Goal: Transaction & Acquisition: Register for event/course

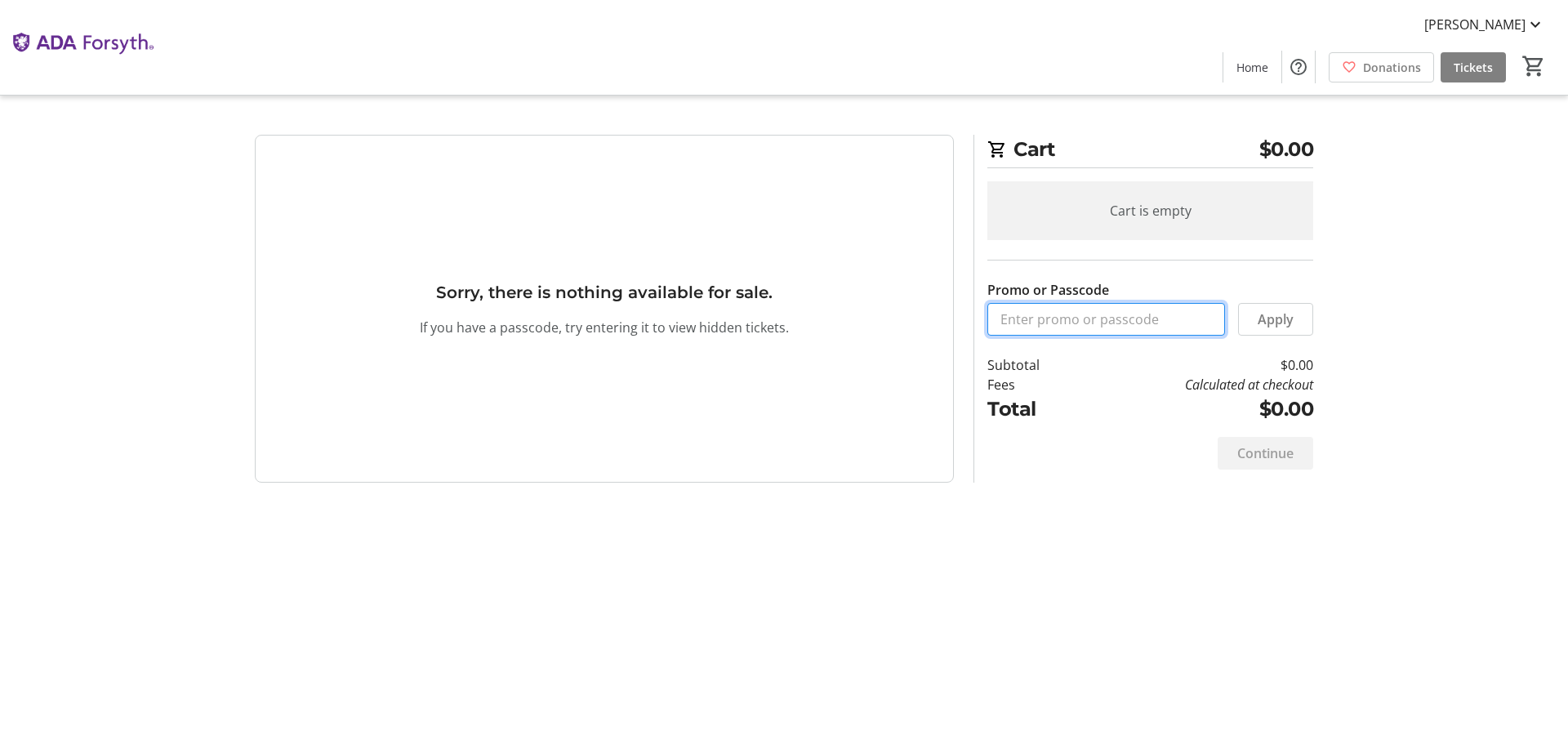
click at [1061, 321] on input "Promo or Passcode" at bounding box center [1106, 319] width 238 height 32
paste input "VIP25-1910"
type input "VIP25-1910"
click at [1297, 313] on span at bounding box center [1276, 319] width 74 height 39
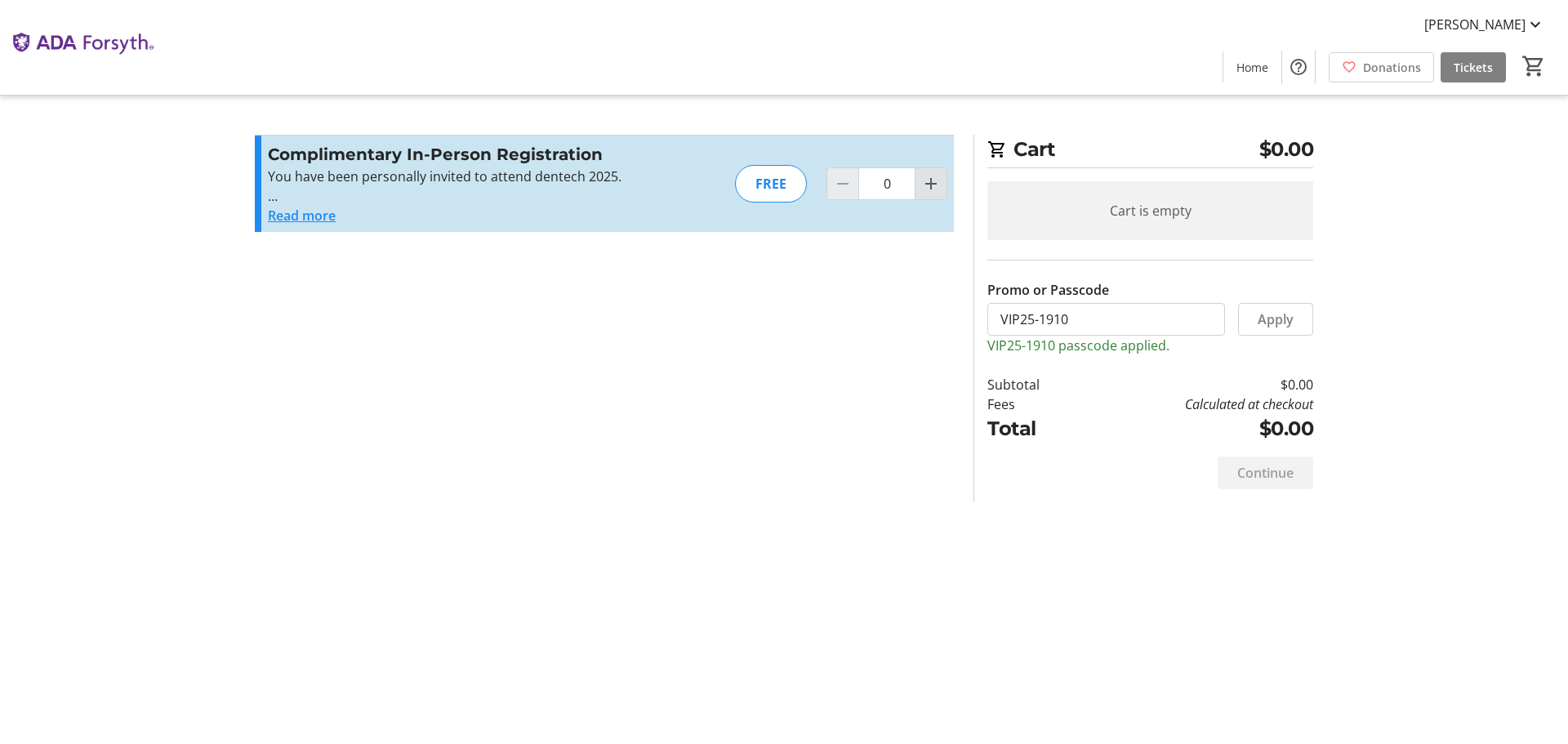
click at [934, 188] on mat-icon "Increment by one" at bounding box center [931, 184] width 20 height 20
type input "1"
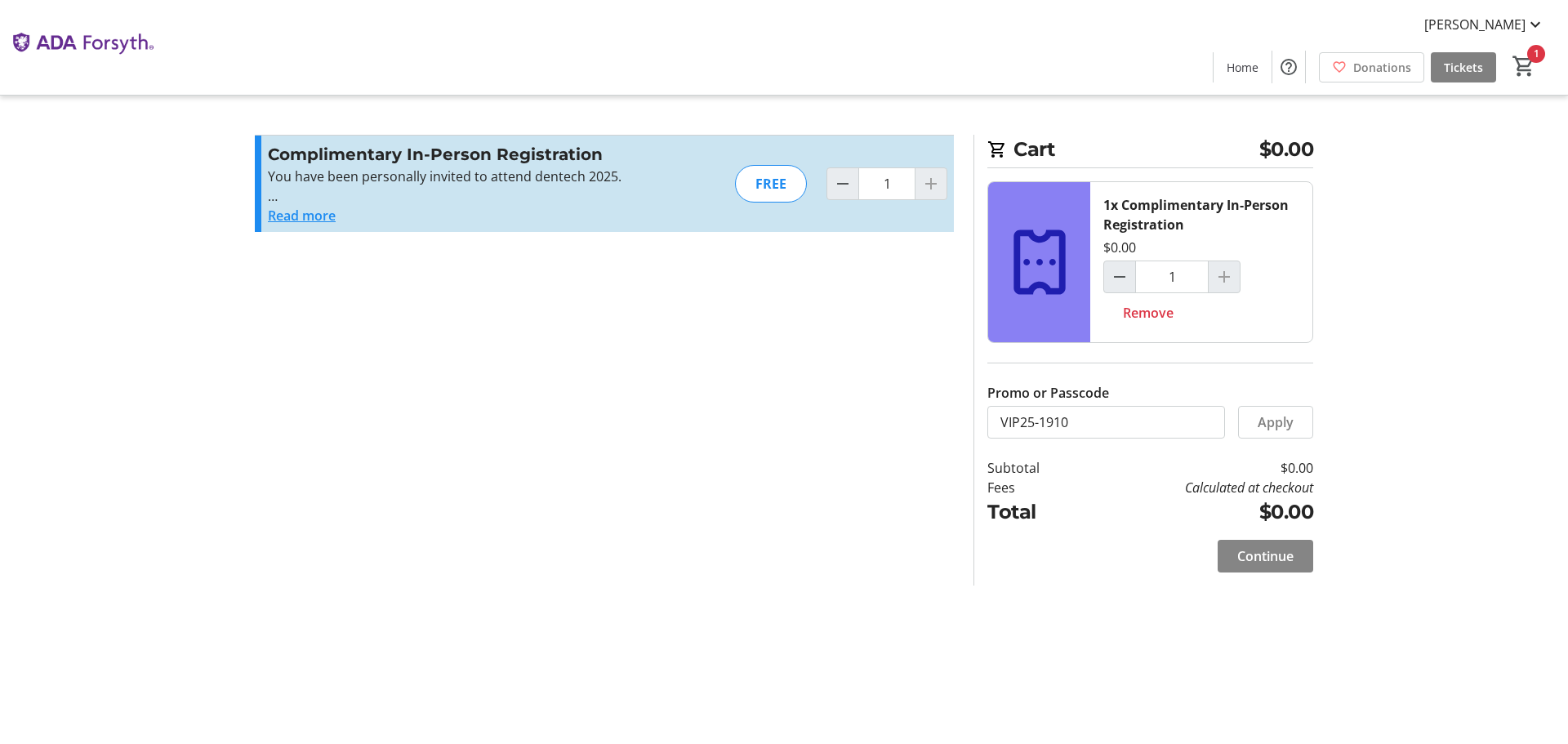
click at [1263, 560] on span "Continue" at bounding box center [1266, 557] width 56 height 20
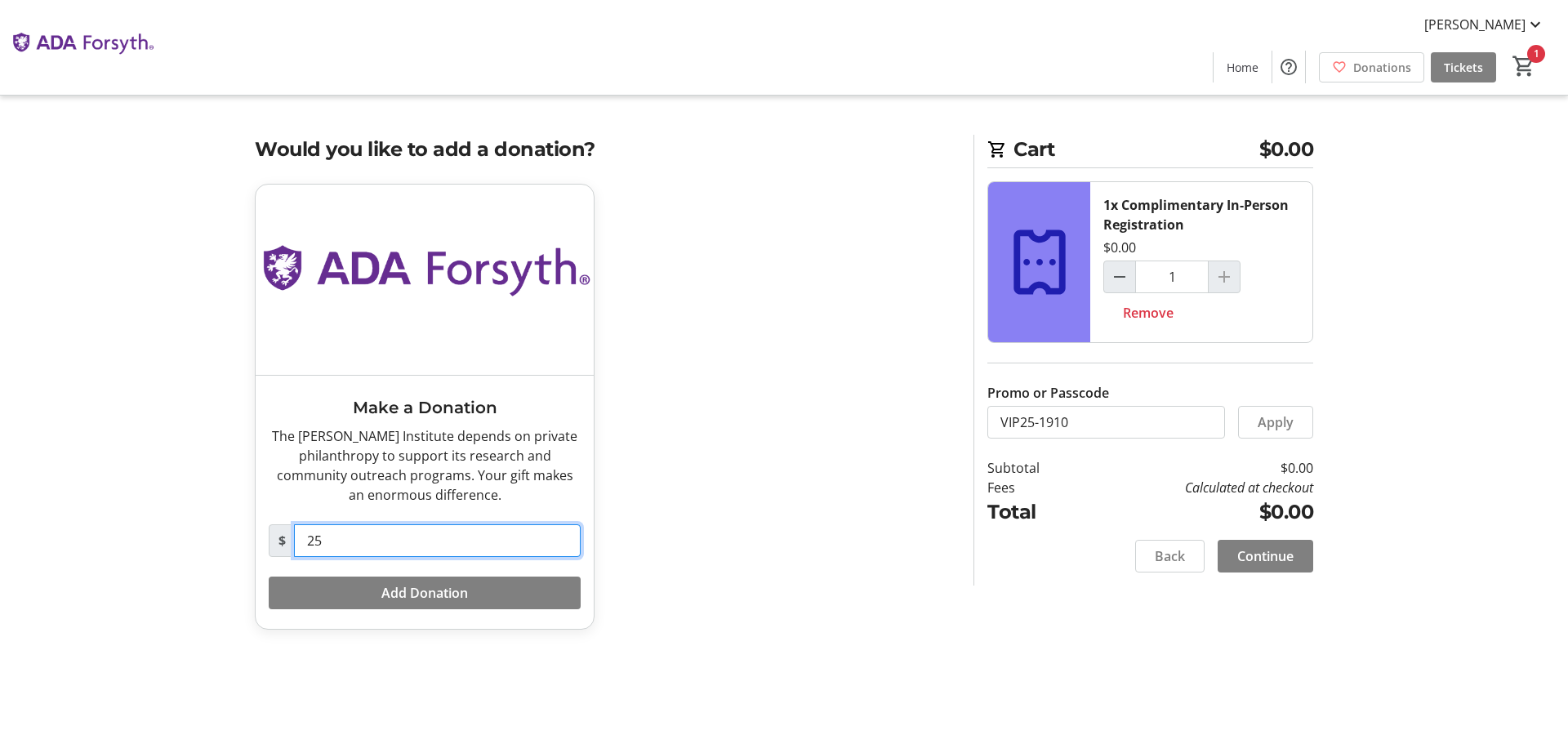
drag, startPoint x: 355, startPoint y: 531, endPoint x: 152, endPoint y: 534, distance: 203.0
click at [195, 556] on tr-checkout-feature-upsell-ui "Cart $0.00 1x Complimentary In-Person Registration $0.00 1 Remove Promo or Pass…" at bounding box center [784, 372] width 1568 height 744
type input "0"
click at [868, 577] on div "Make a Donation The [PERSON_NAME] Institute depends on private philanthropy to …" at bounding box center [605, 417] width 719 height 466
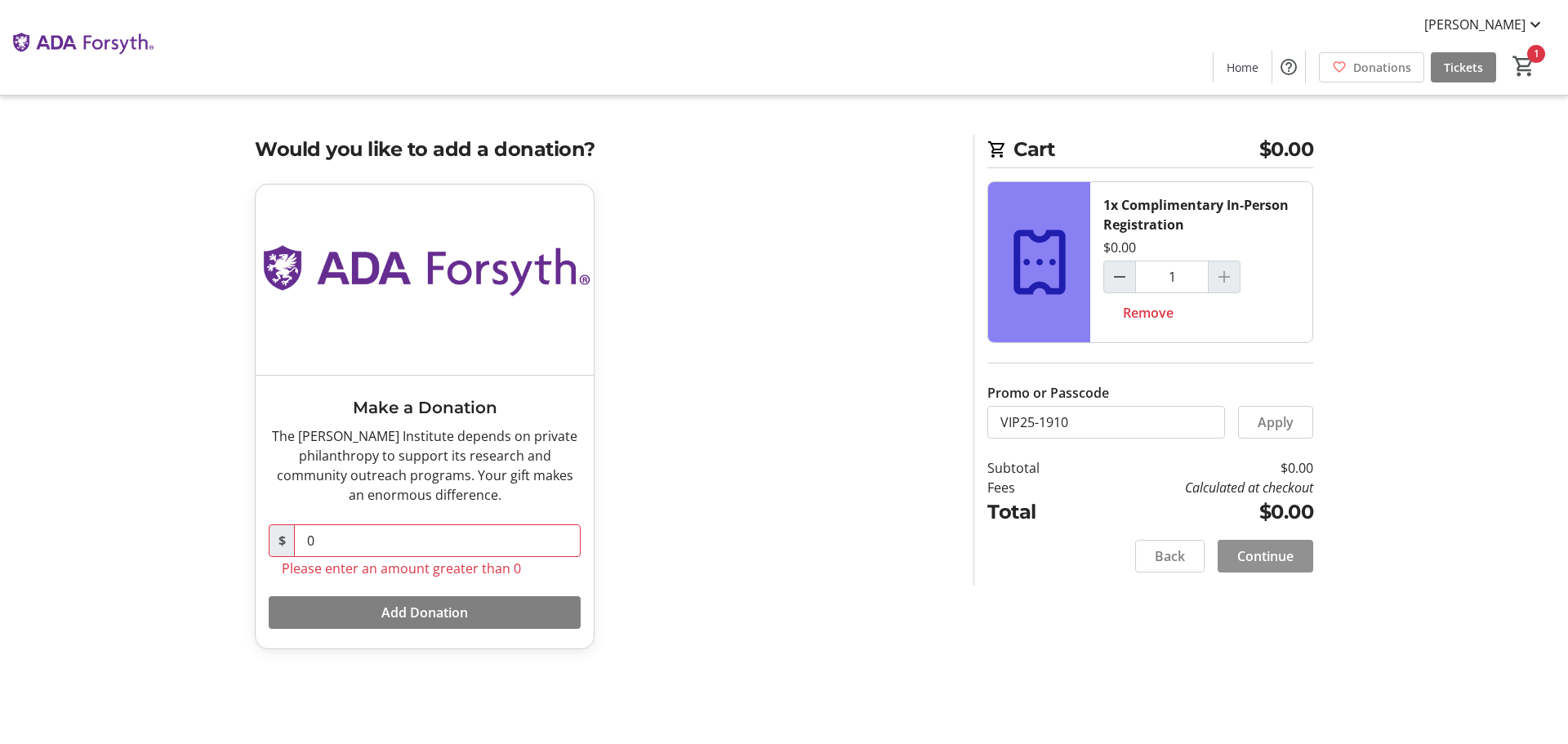
click at [1270, 554] on span "Continue" at bounding box center [1266, 557] width 56 height 20
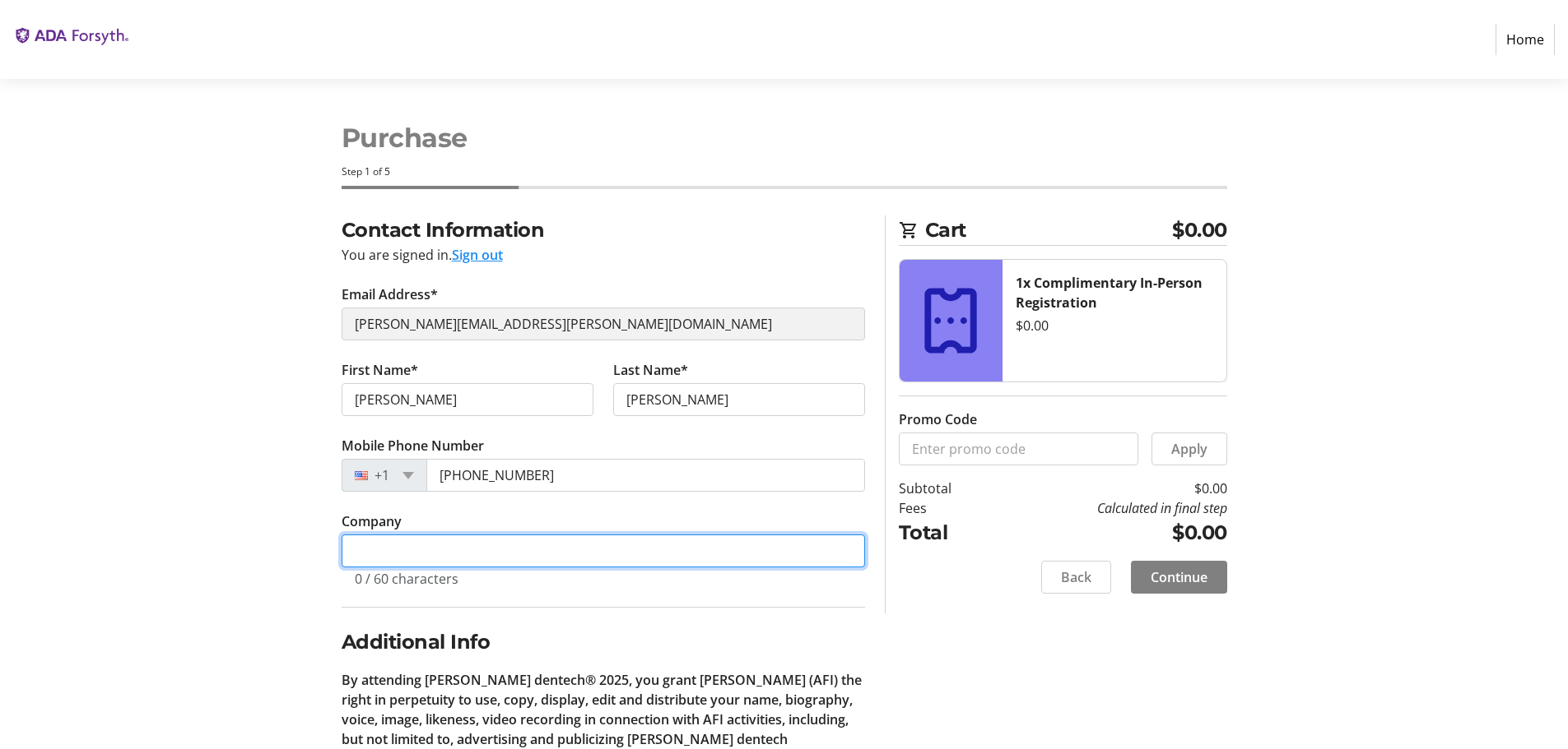
click at [562, 550] on input "Company" at bounding box center [602, 550] width 523 height 33
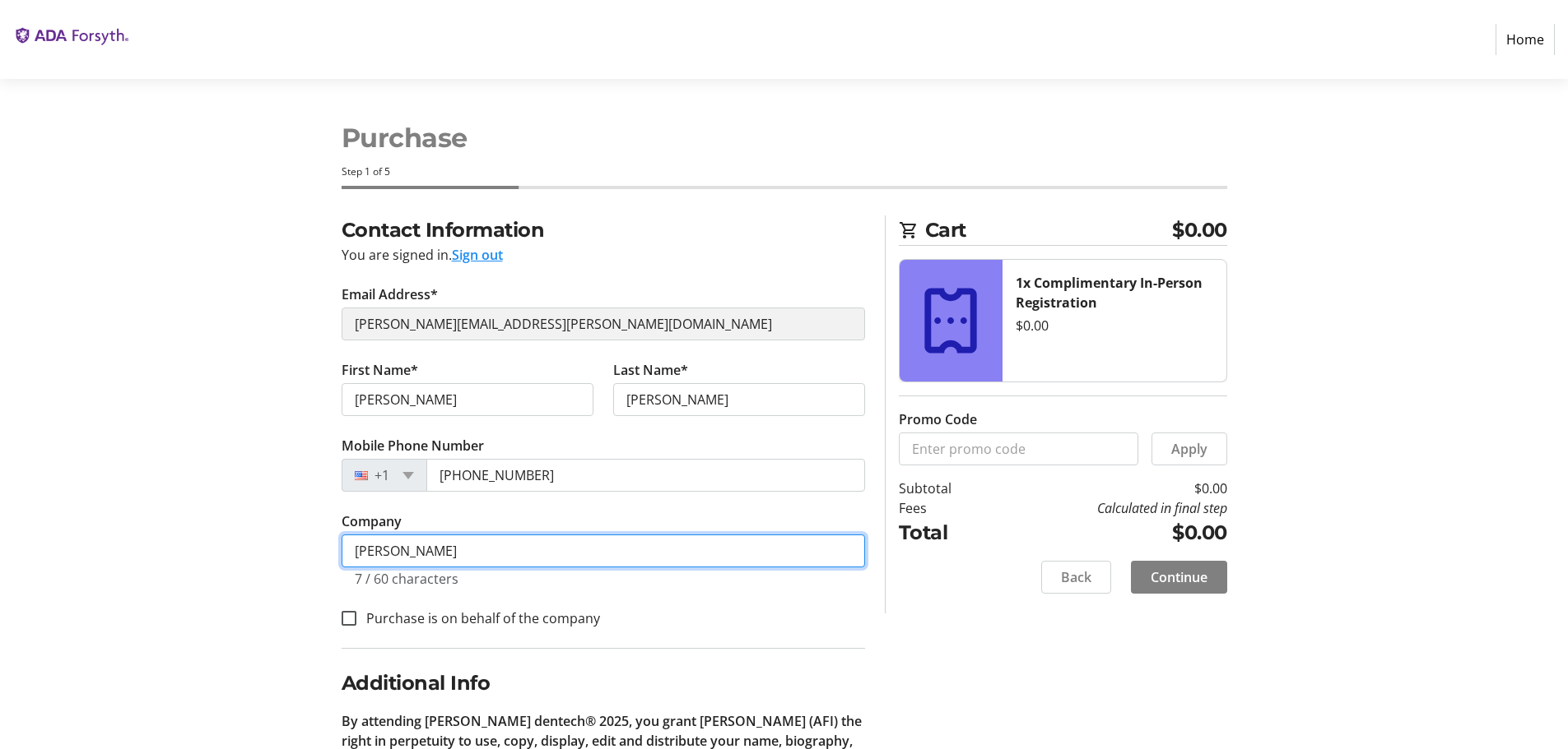
type input "[PERSON_NAME], Inc."
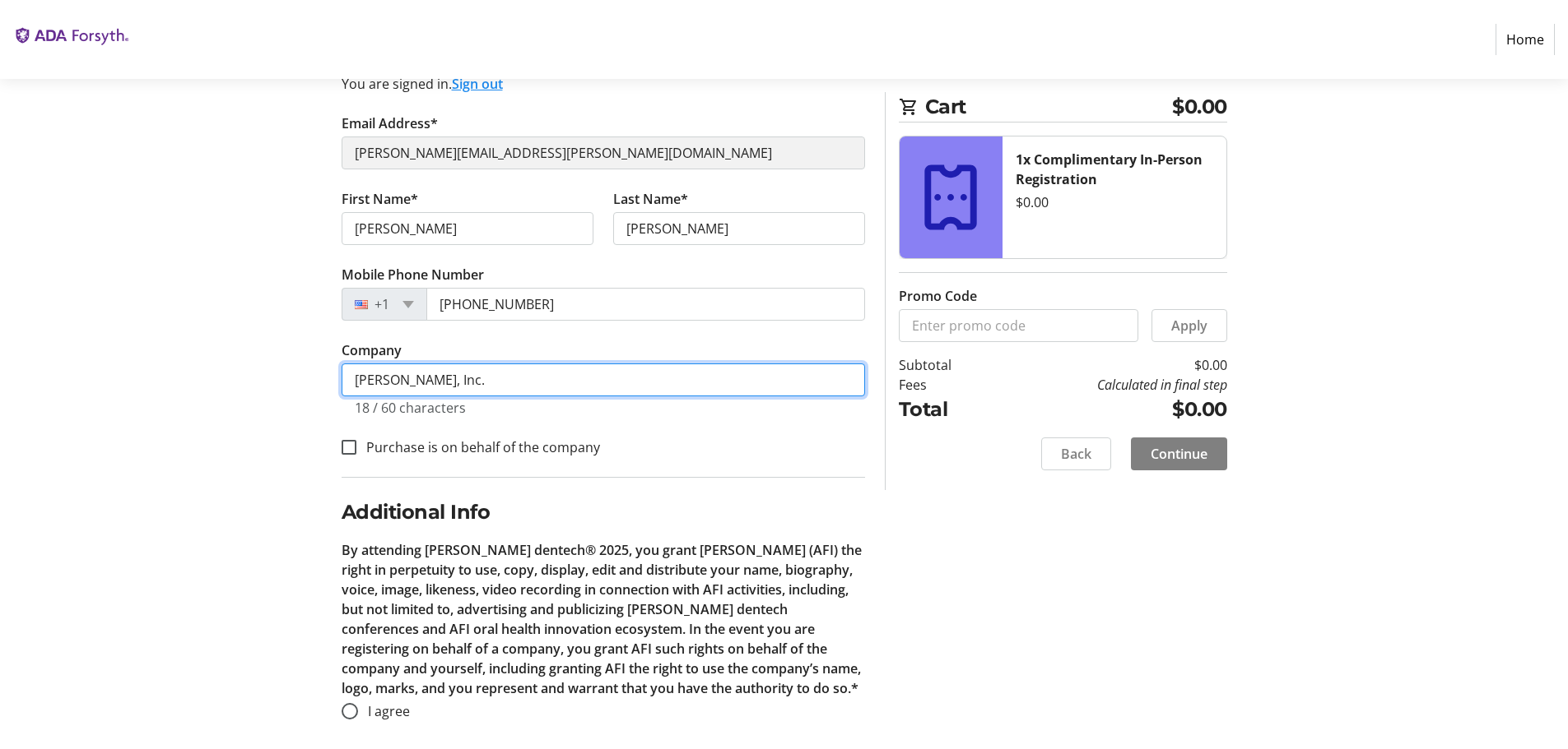
scroll to position [183, 0]
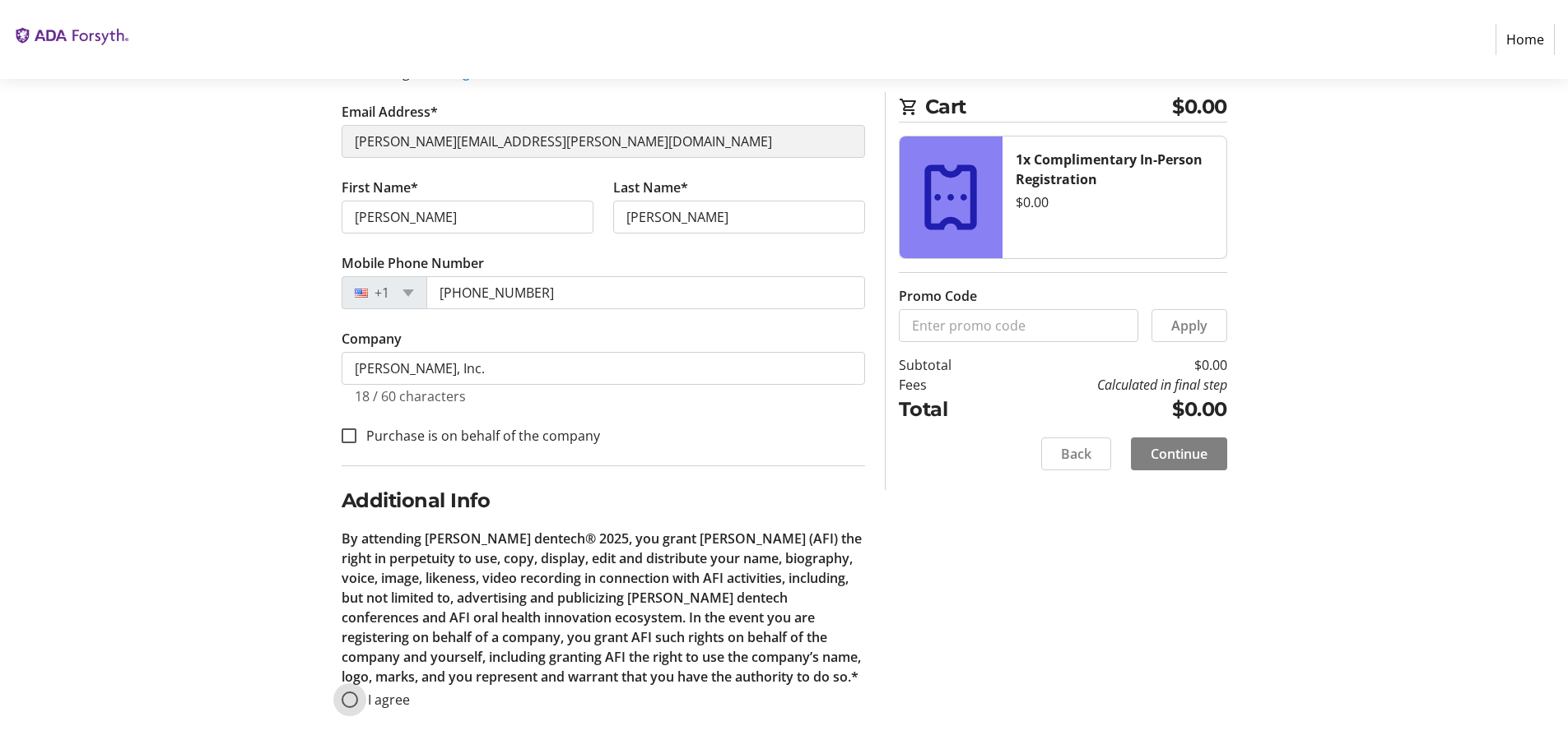
click at [344, 701] on input "I agree" at bounding box center [350, 700] width 17 height 17
radio input "true"
click at [1169, 445] on button "Continue" at bounding box center [1178, 454] width 96 height 33
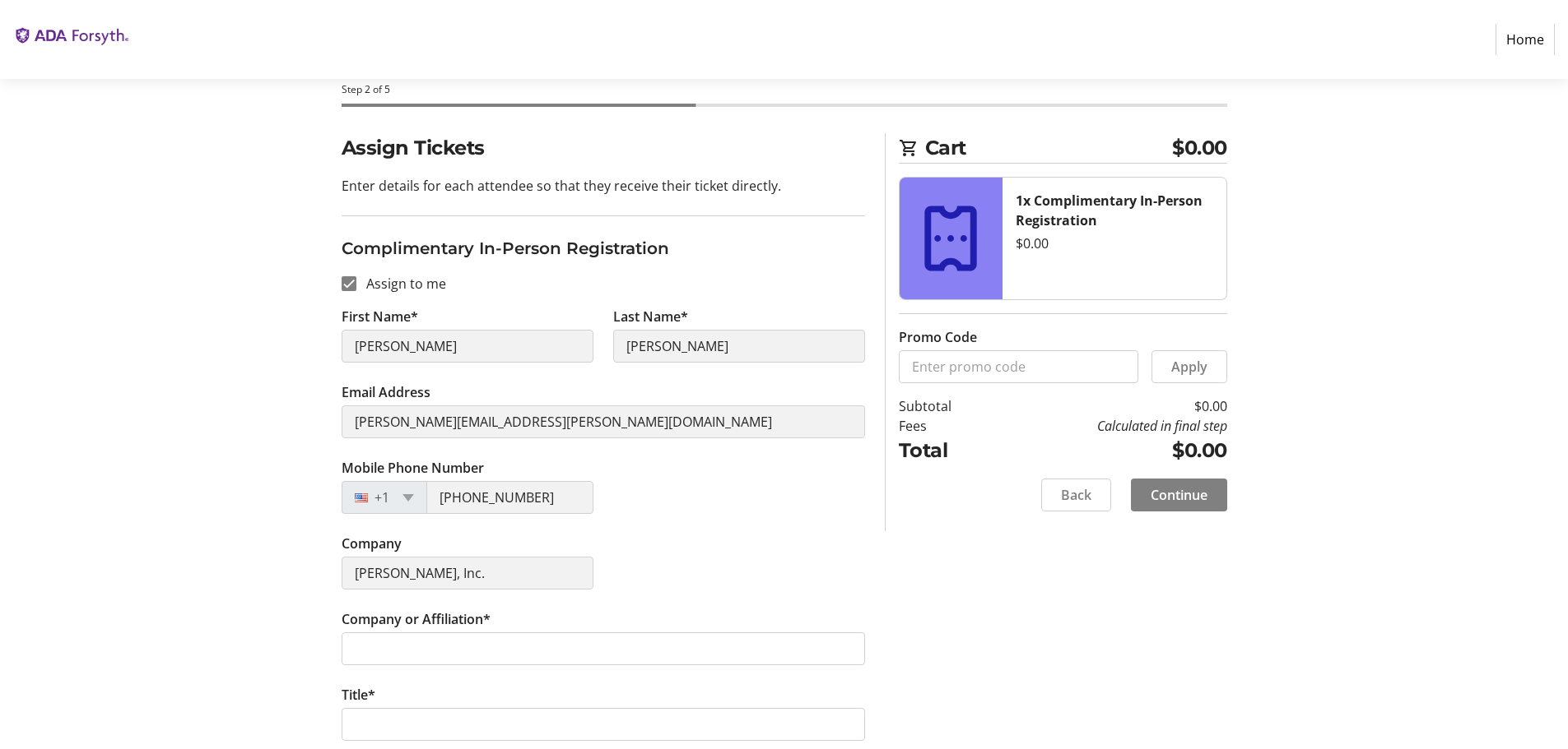
scroll to position [164, 0]
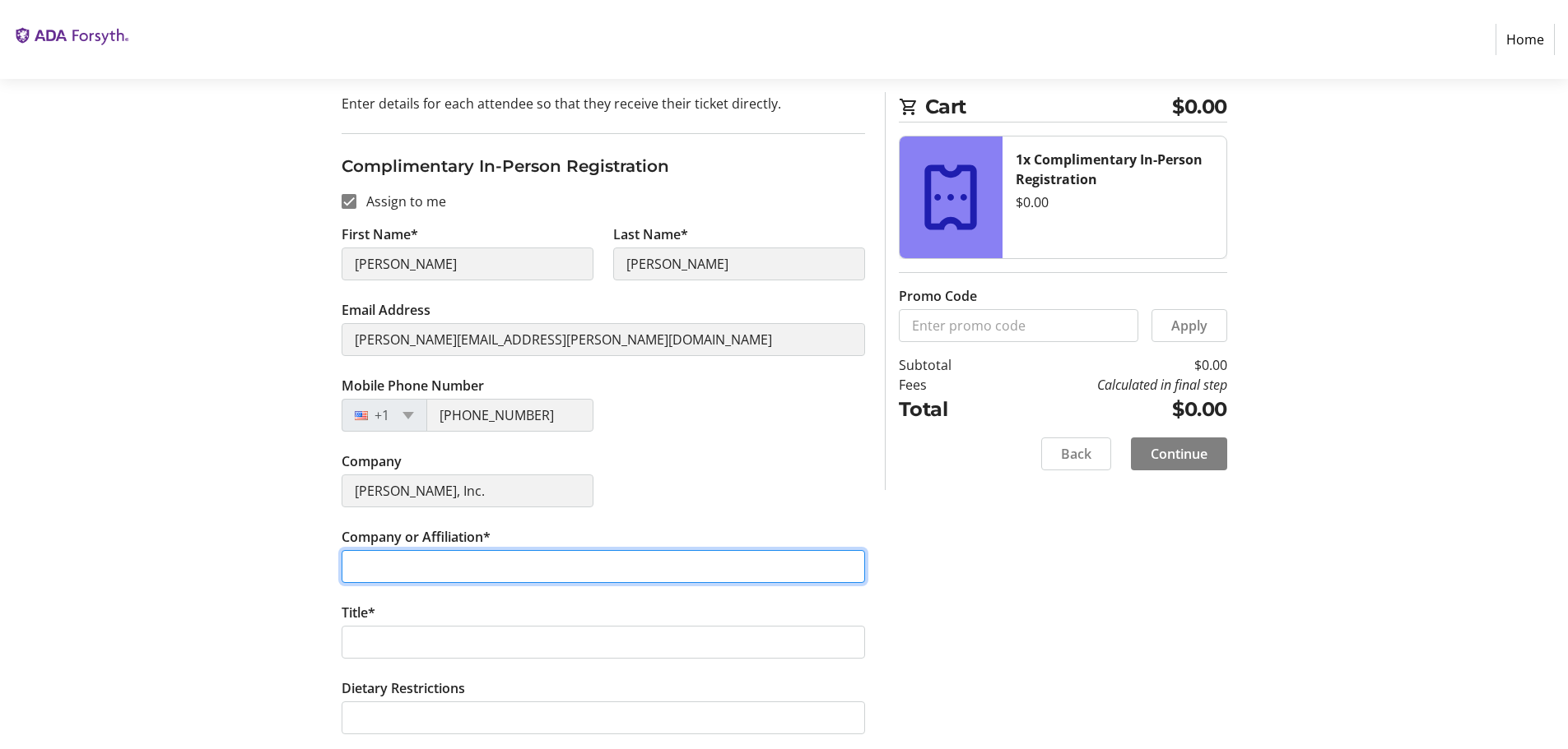
click at [504, 577] on input "Company or Affiliation*" at bounding box center [602, 566] width 523 height 33
type input "[PERSON_NAME], Inc."
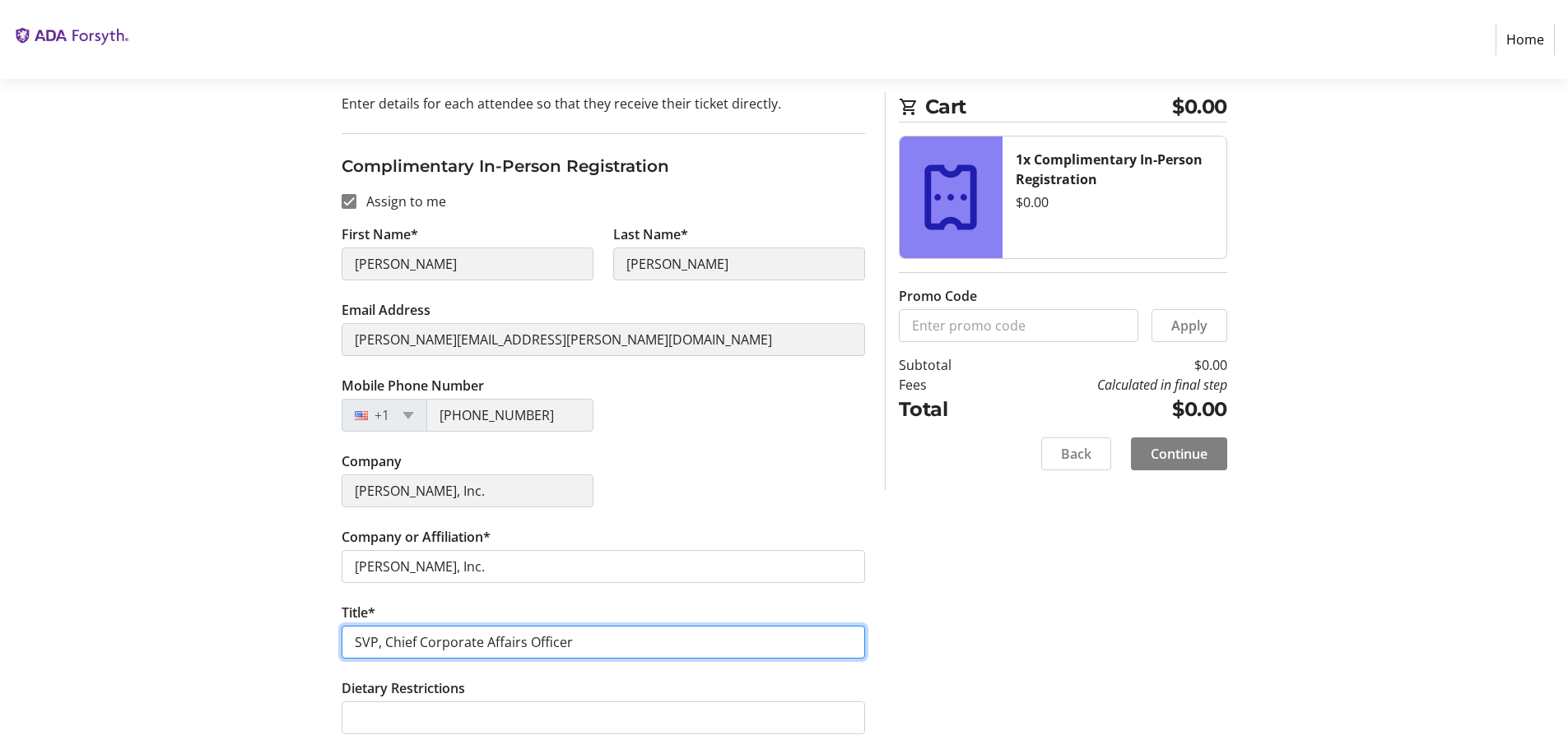
type input "SVP, Chief Corporate Affairs Officer"
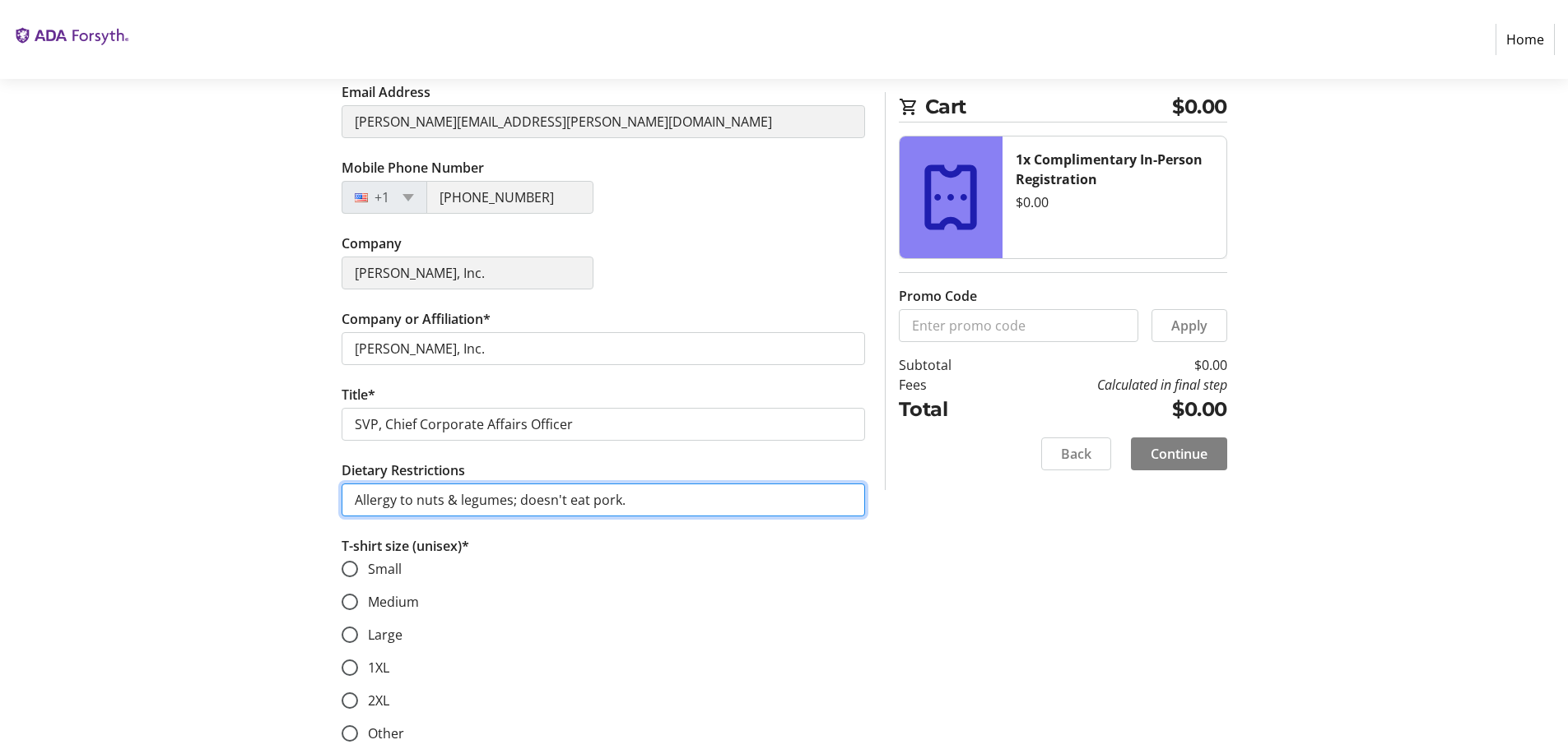
scroll to position [411, 0]
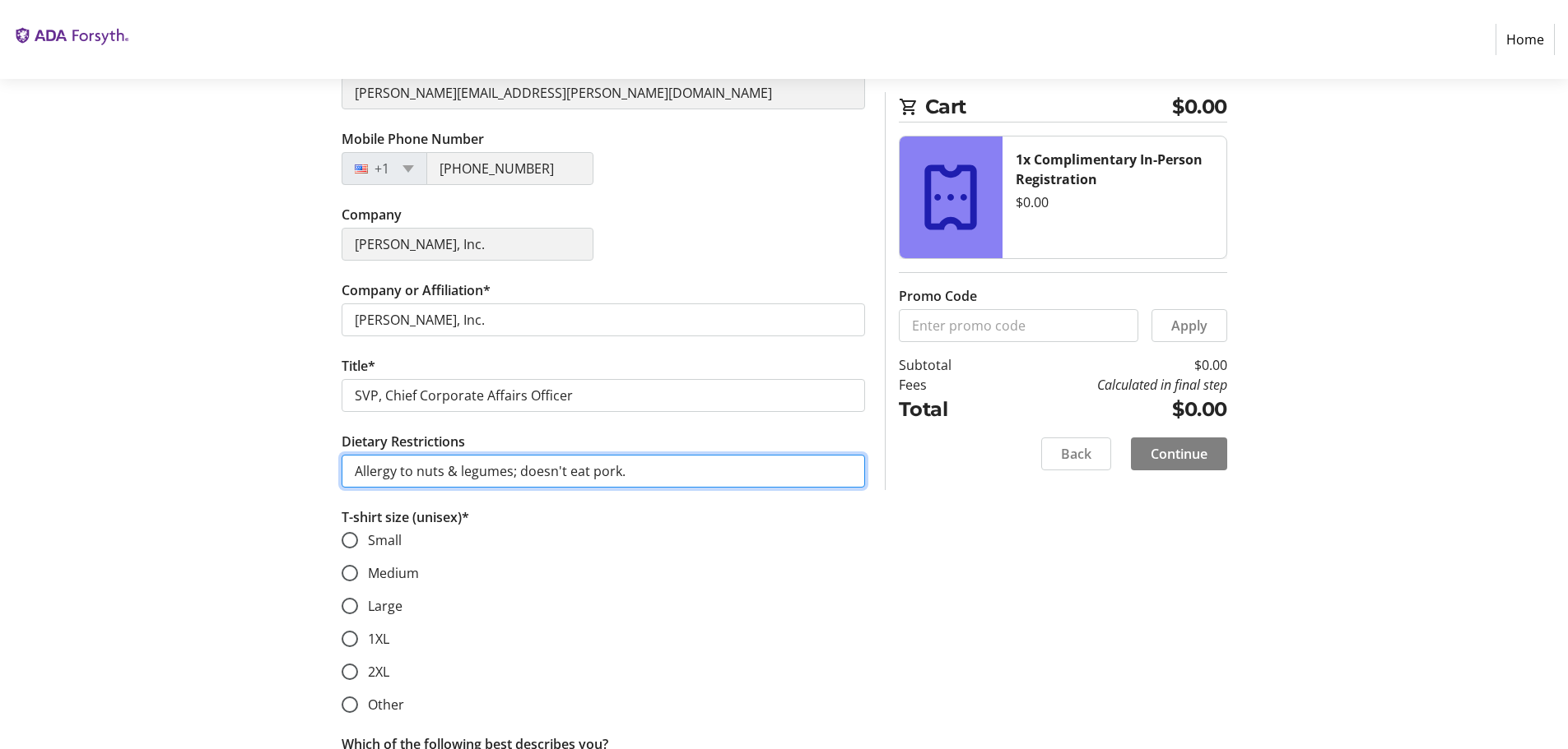
type input "Allergy to nuts & legumes; doesn't eat pork."
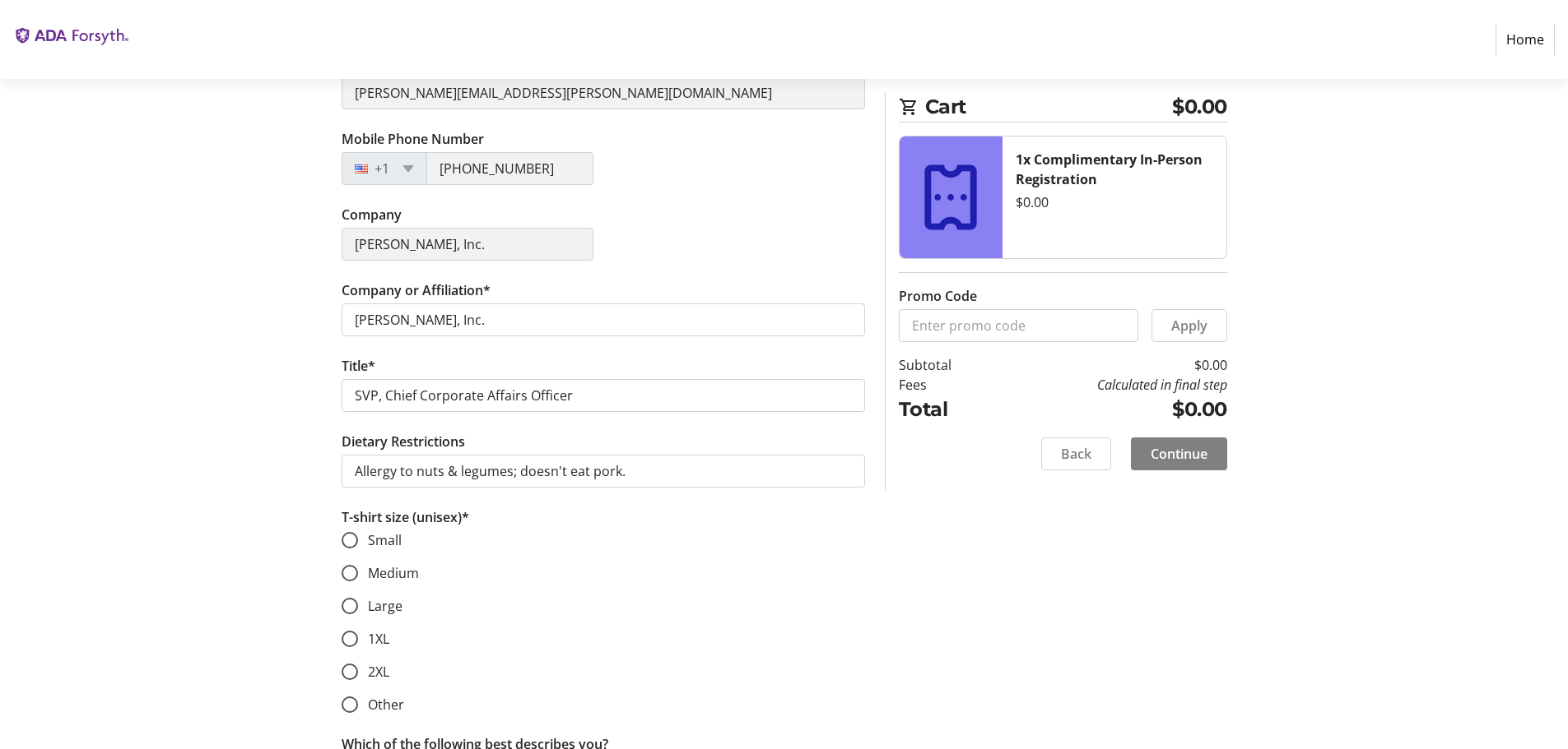
click at [386, 603] on span "Large" at bounding box center [385, 606] width 34 height 18
click at [358, 603] on input "Large" at bounding box center [350, 606] width 17 height 17
radio input "true"
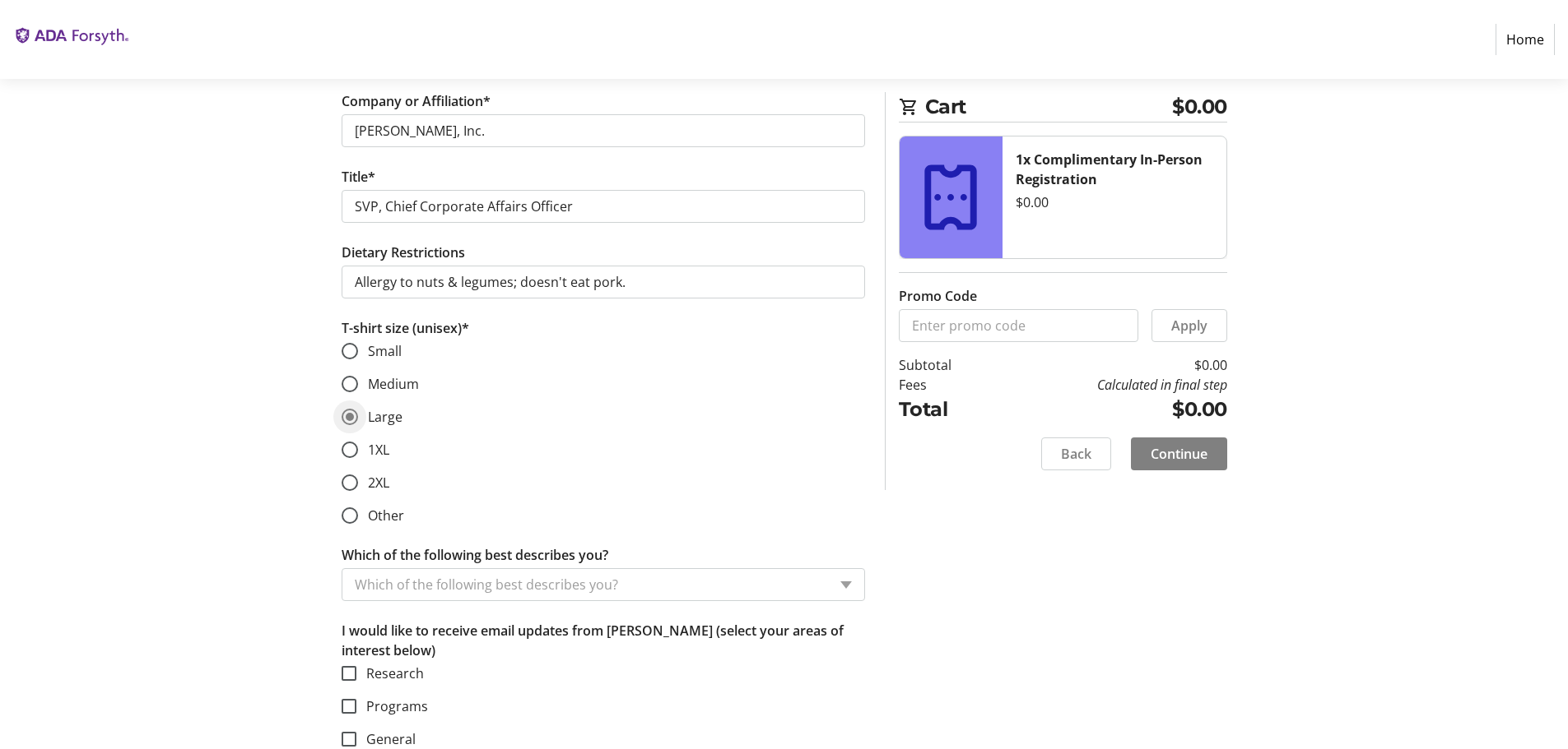
scroll to position [621, 0]
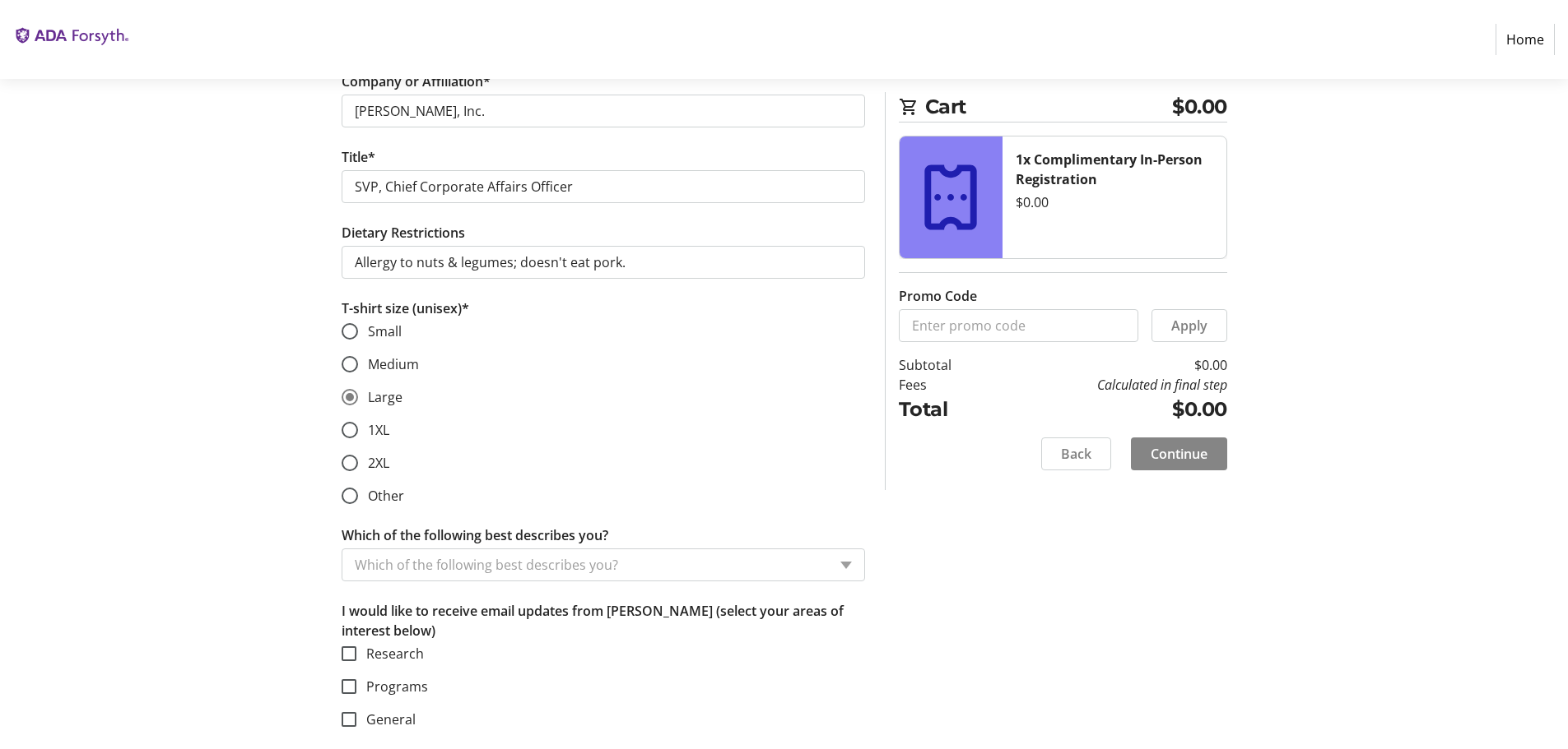
click at [1205, 457] on span "Continue" at bounding box center [1179, 455] width 57 height 20
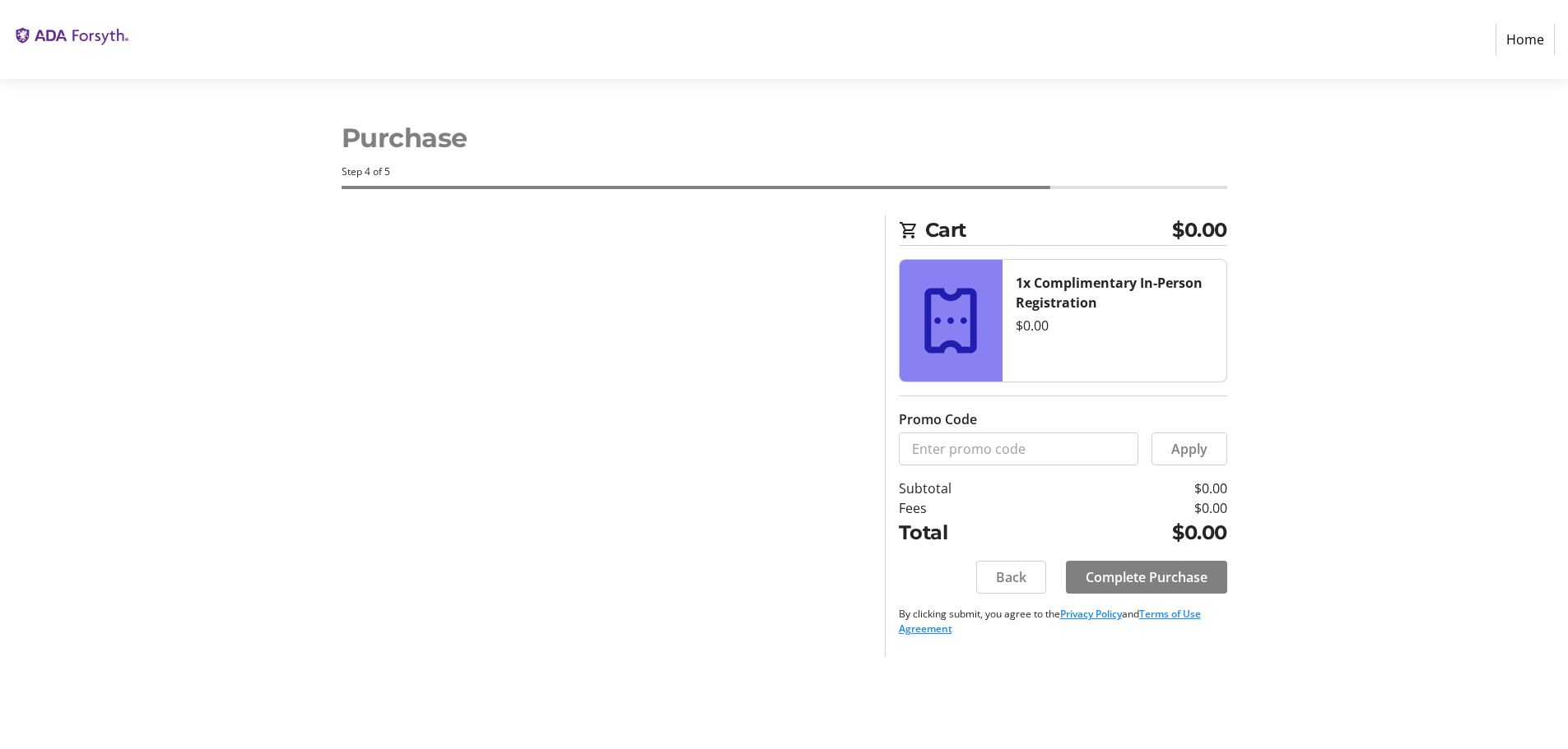
scroll to position [0, 0]
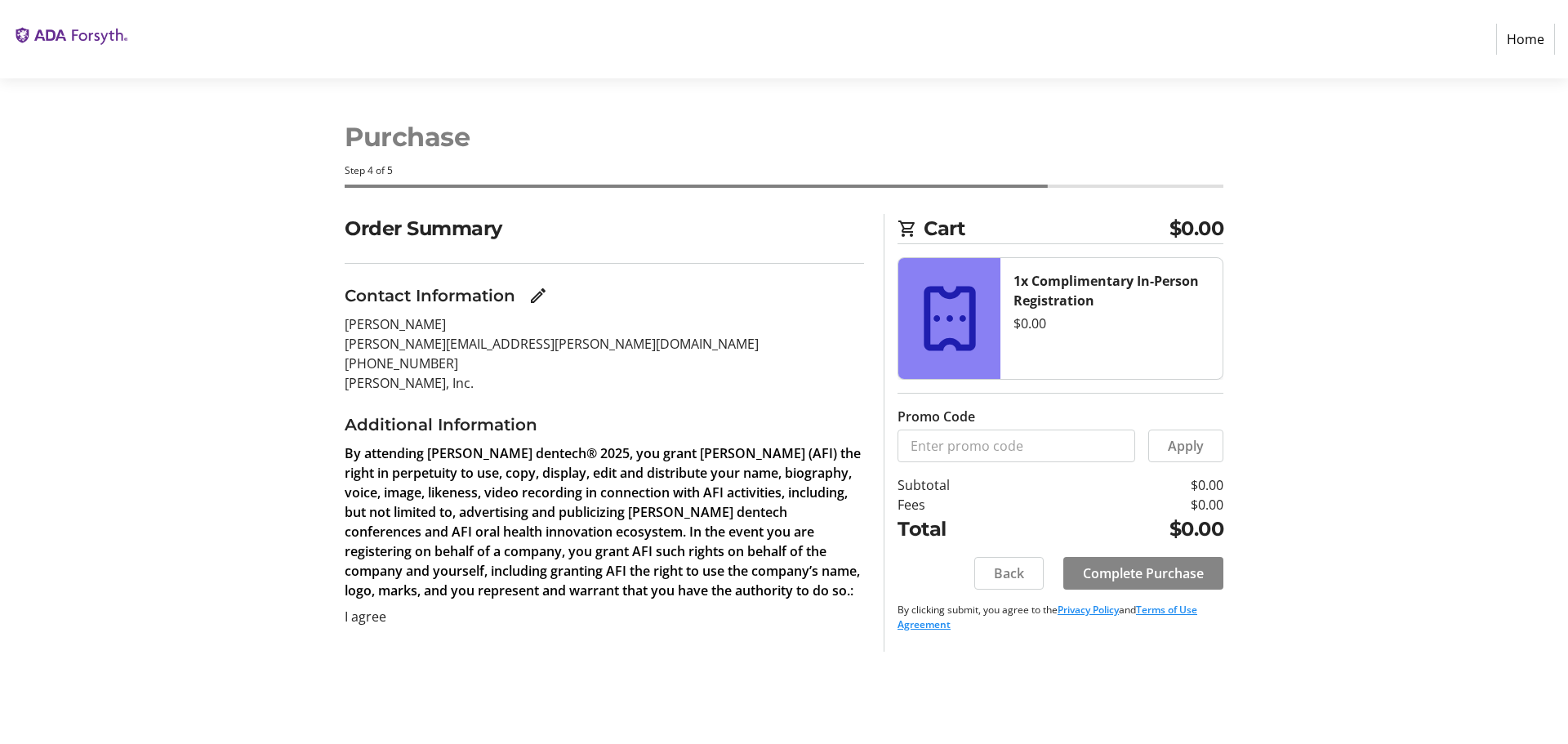
click at [1136, 573] on span "Complete Purchase" at bounding box center [1144, 573] width 121 height 20
